Goal: Navigation & Orientation: Find specific page/section

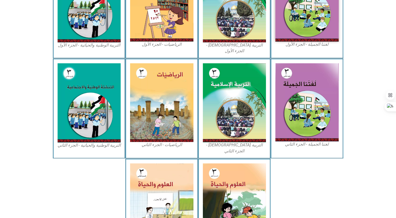
scroll to position [232, 0]
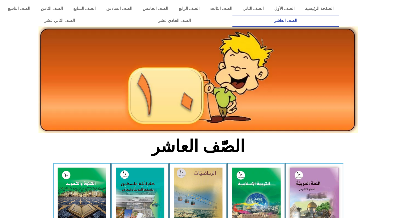
click at [101, 152] on section "الصّف العاشر" at bounding box center [198, 149] width 396 height 27
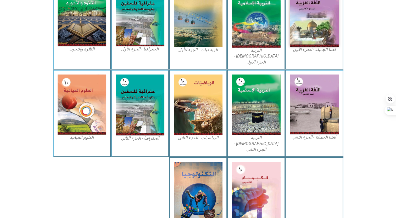
scroll to position [178, 0]
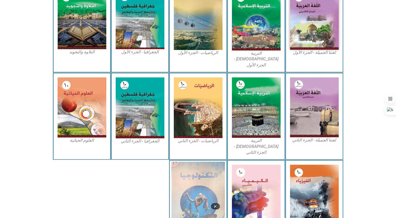
click at [180, 184] on img at bounding box center [198, 194] width 54 height 65
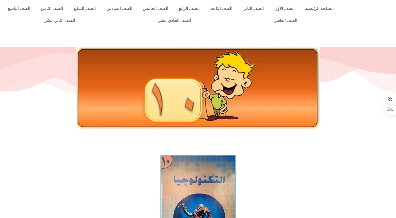
click at [180, 184] on img at bounding box center [197, 206] width 75 height 102
